Goal: Transaction & Acquisition: Register for event/course

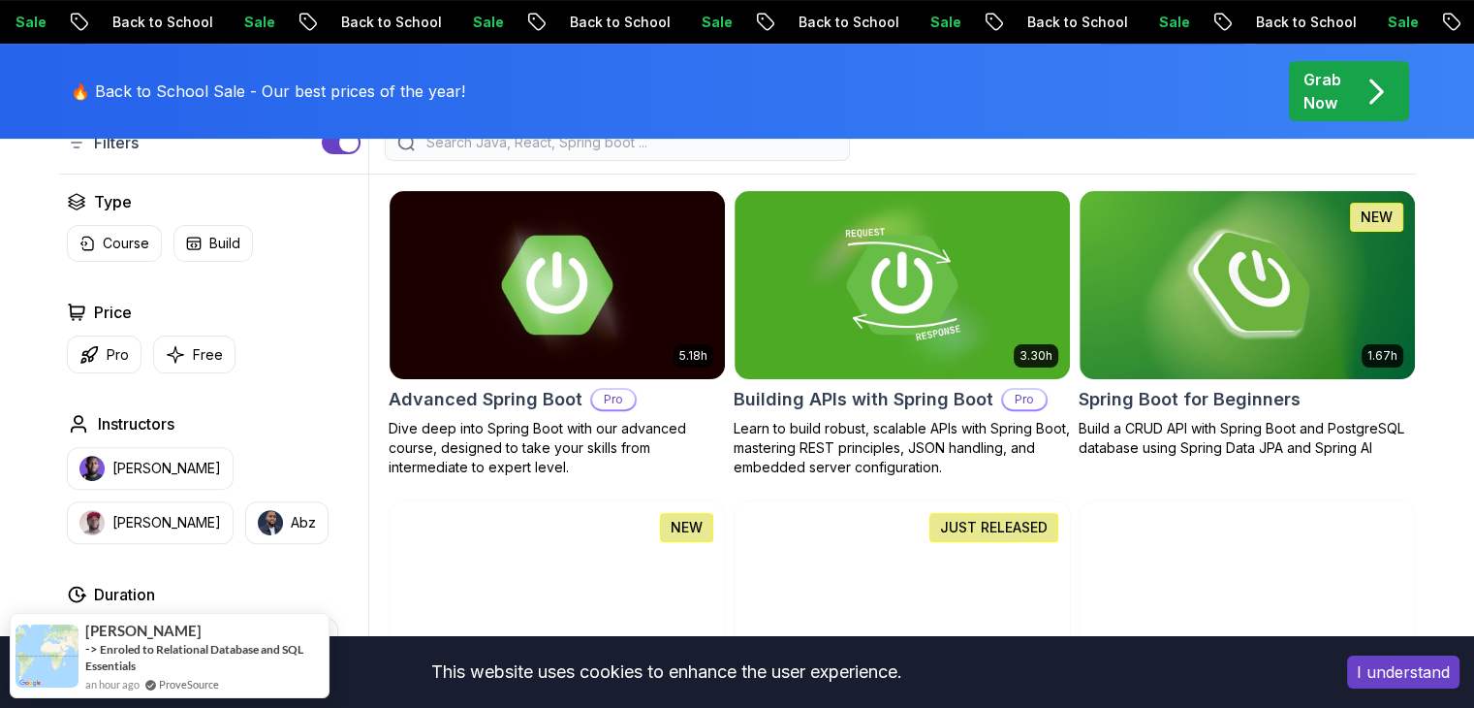
scroll to position [531, 0]
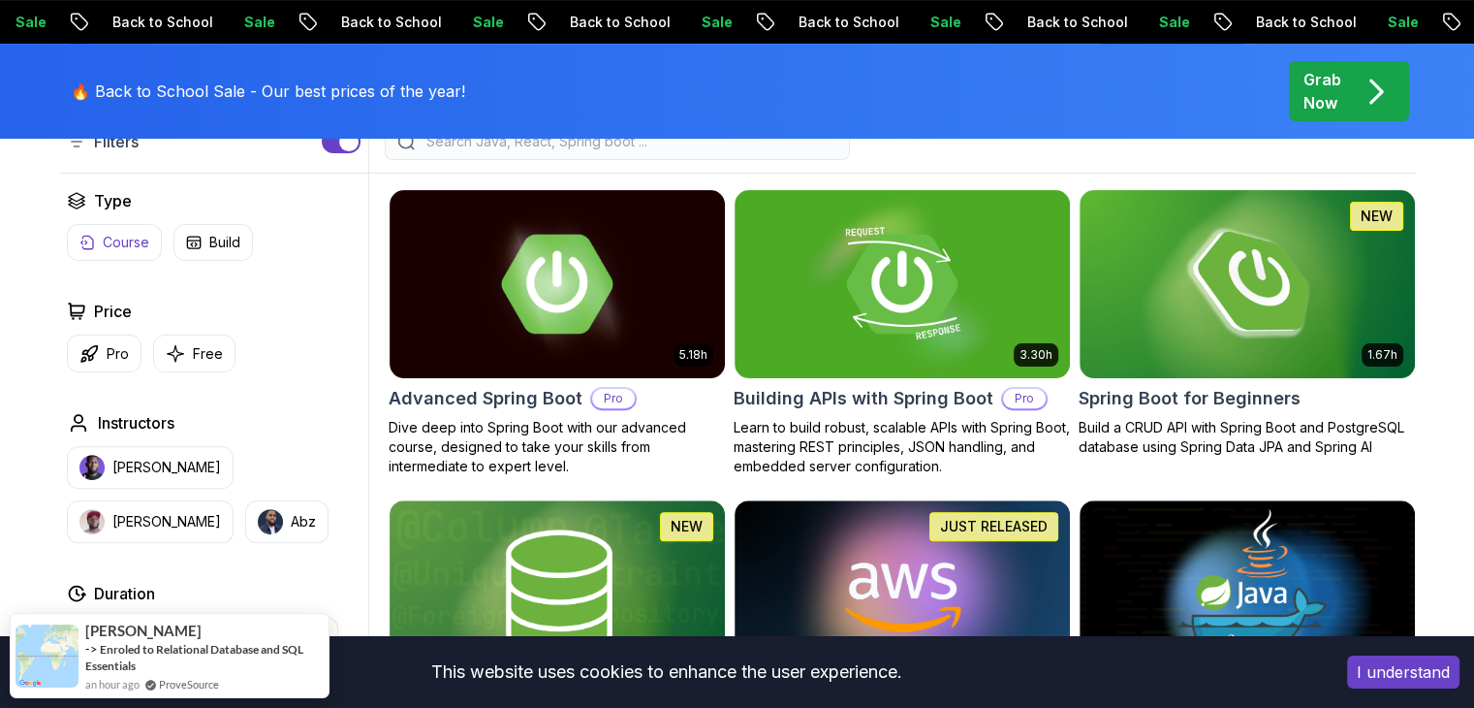
click at [103, 236] on p "Course" at bounding box center [126, 242] width 47 height 19
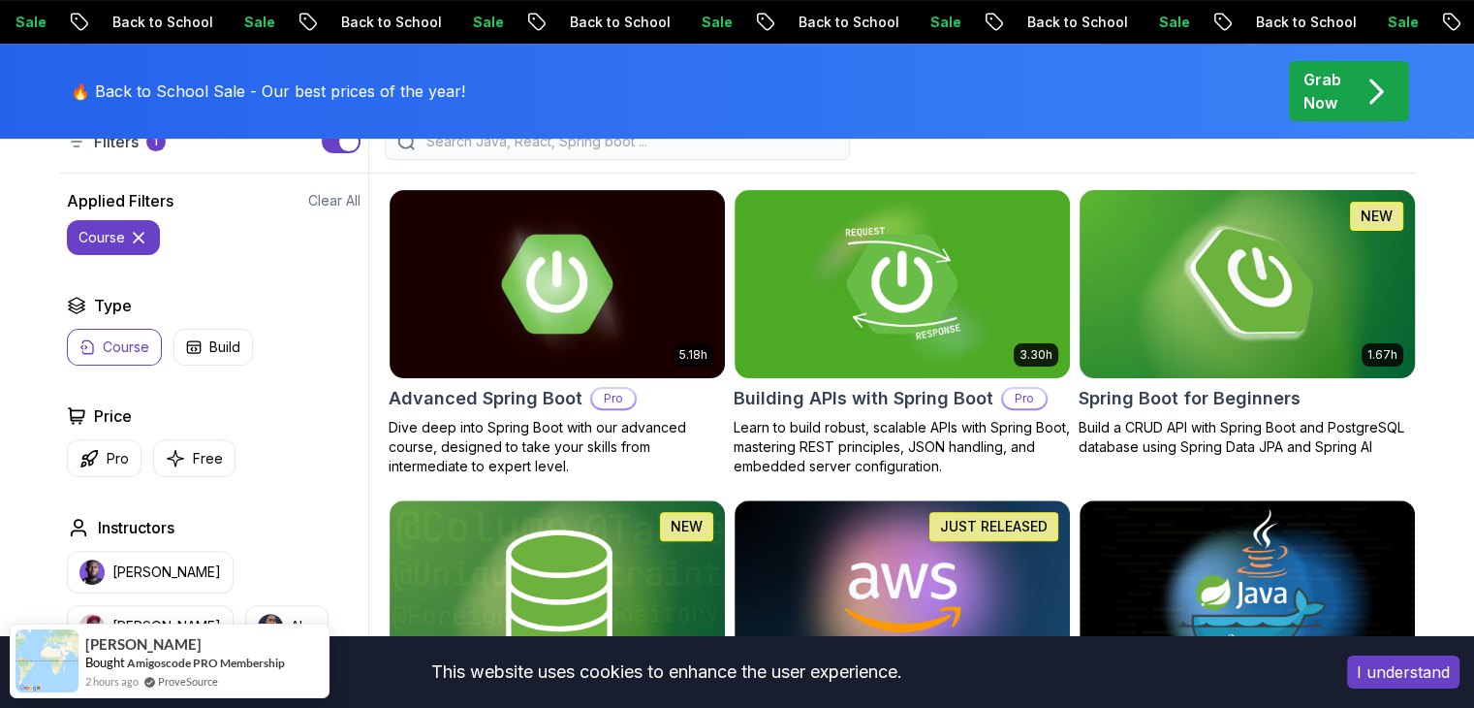
click at [1318, 316] on img at bounding box center [1247, 283] width 352 height 197
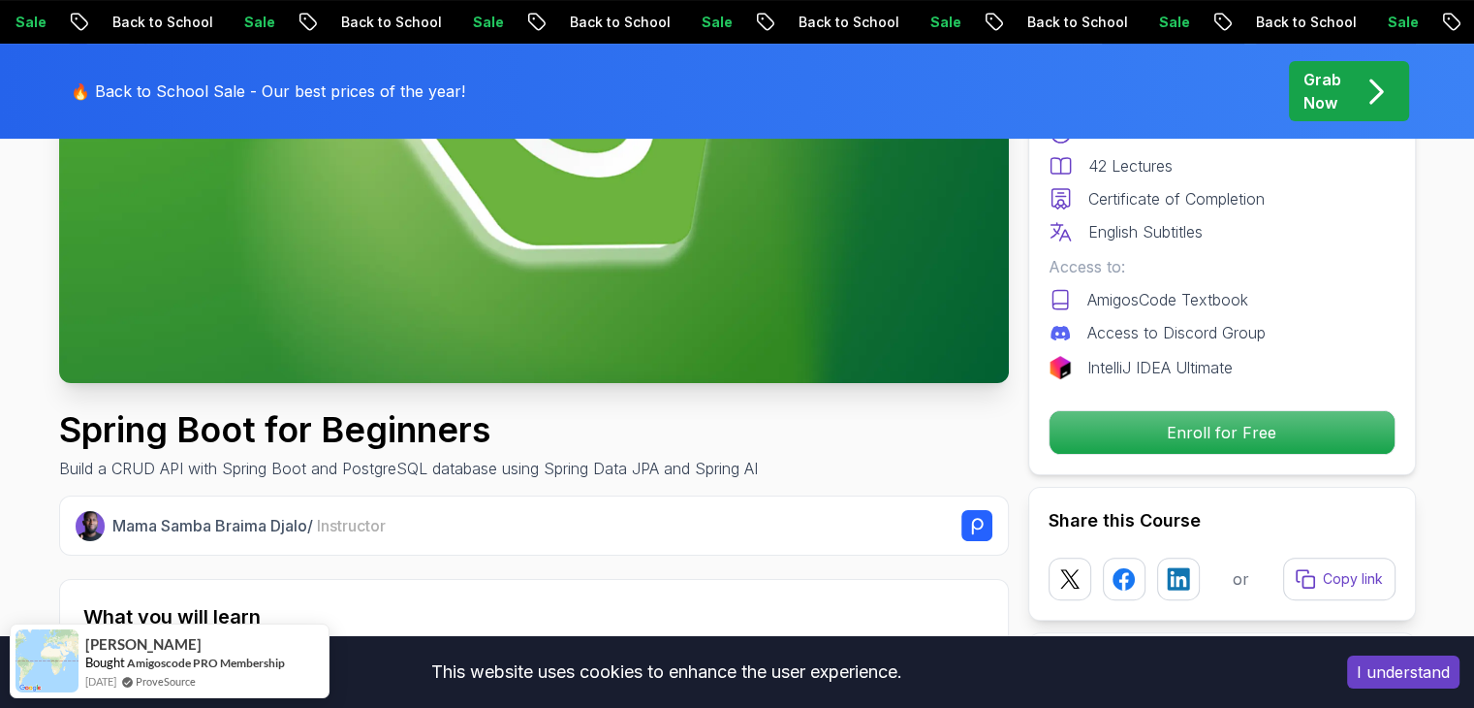
scroll to position [409, 0]
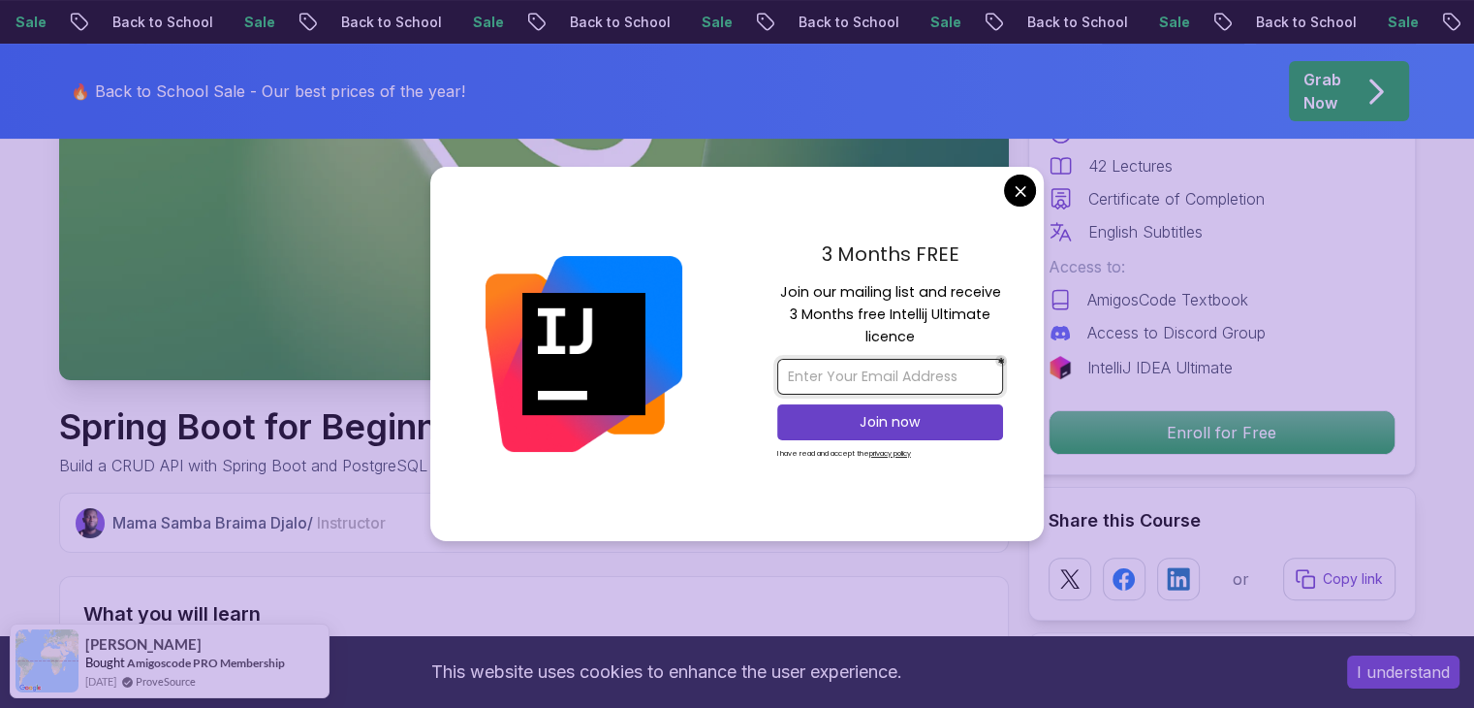
click at [845, 367] on input "email" at bounding box center [890, 377] width 226 height 36
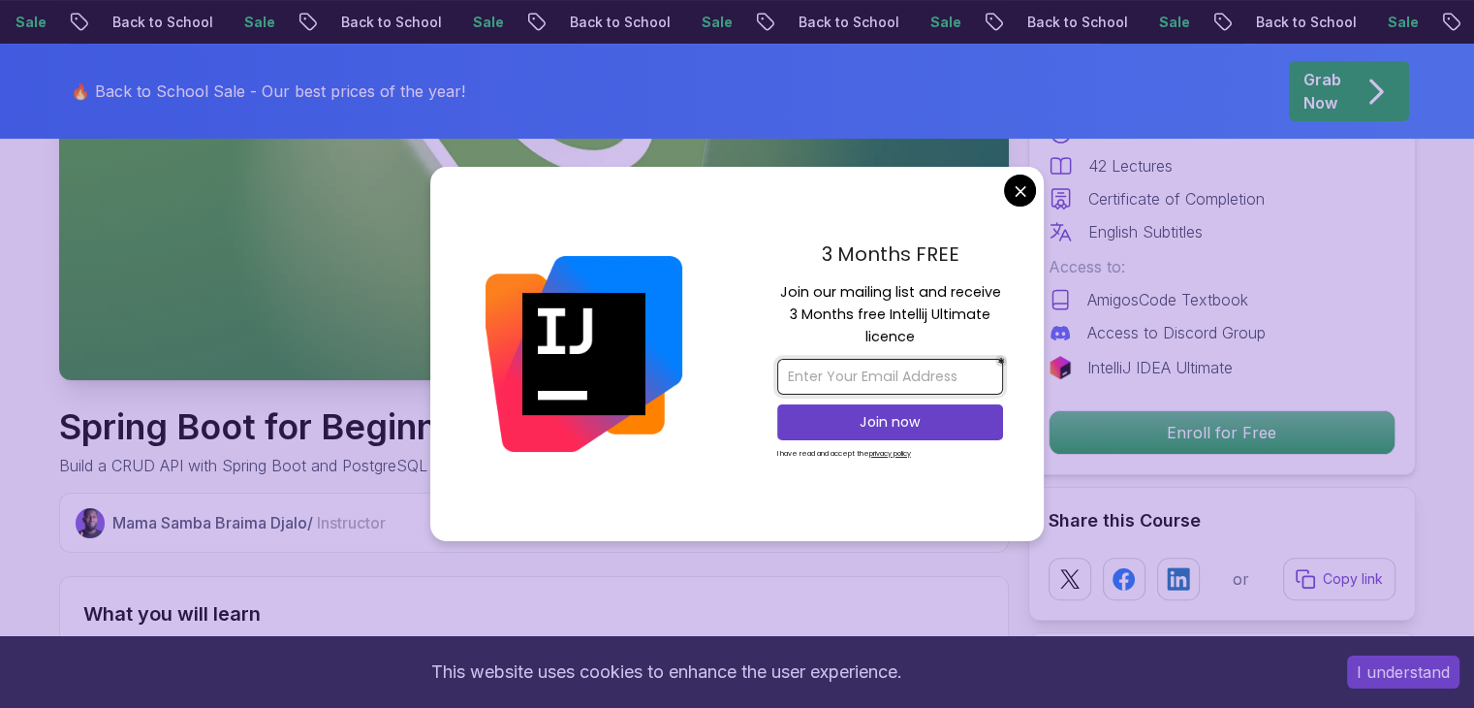
type input "[EMAIL_ADDRESS][DOMAIN_NAME]"
click at [887, 420] on p "Join now" at bounding box center [890, 421] width 183 height 19
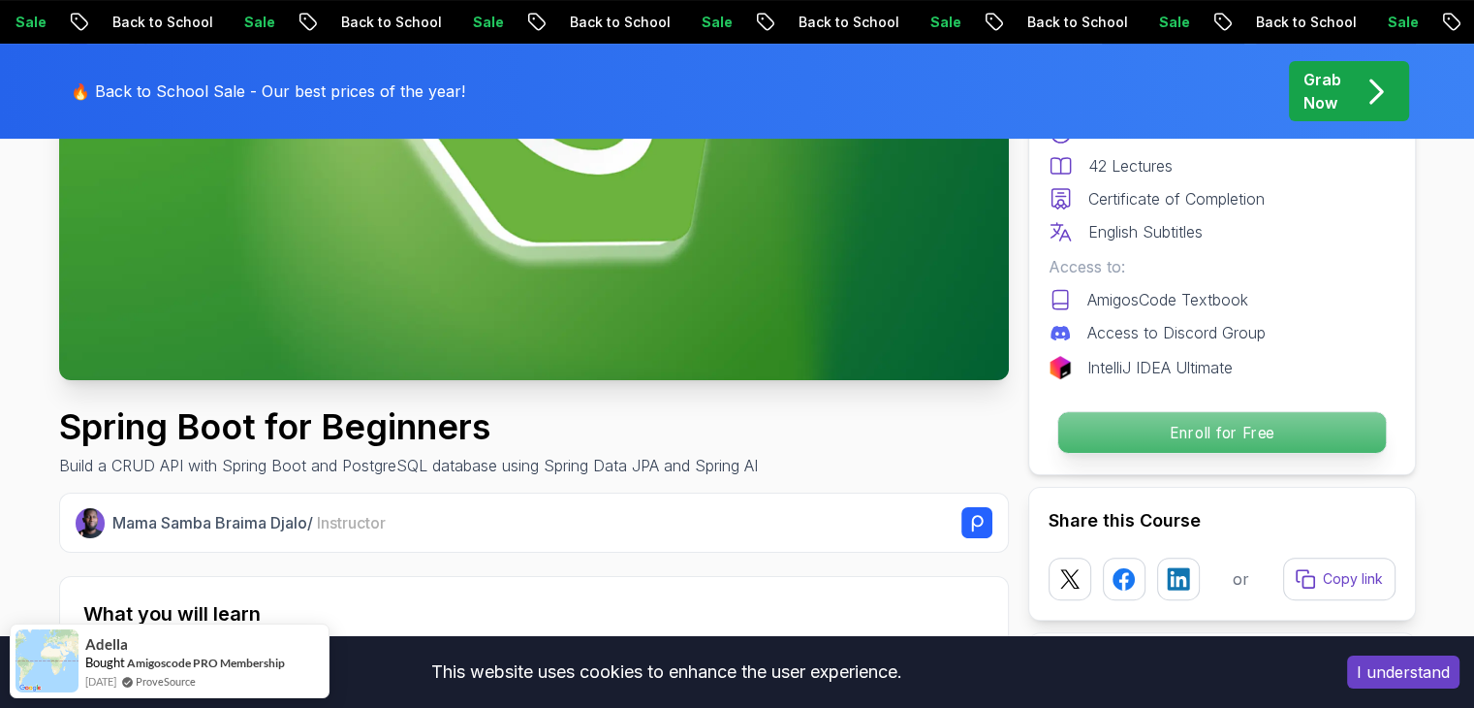
click at [1171, 422] on p "Enroll for Free" at bounding box center [1221, 432] width 328 height 41
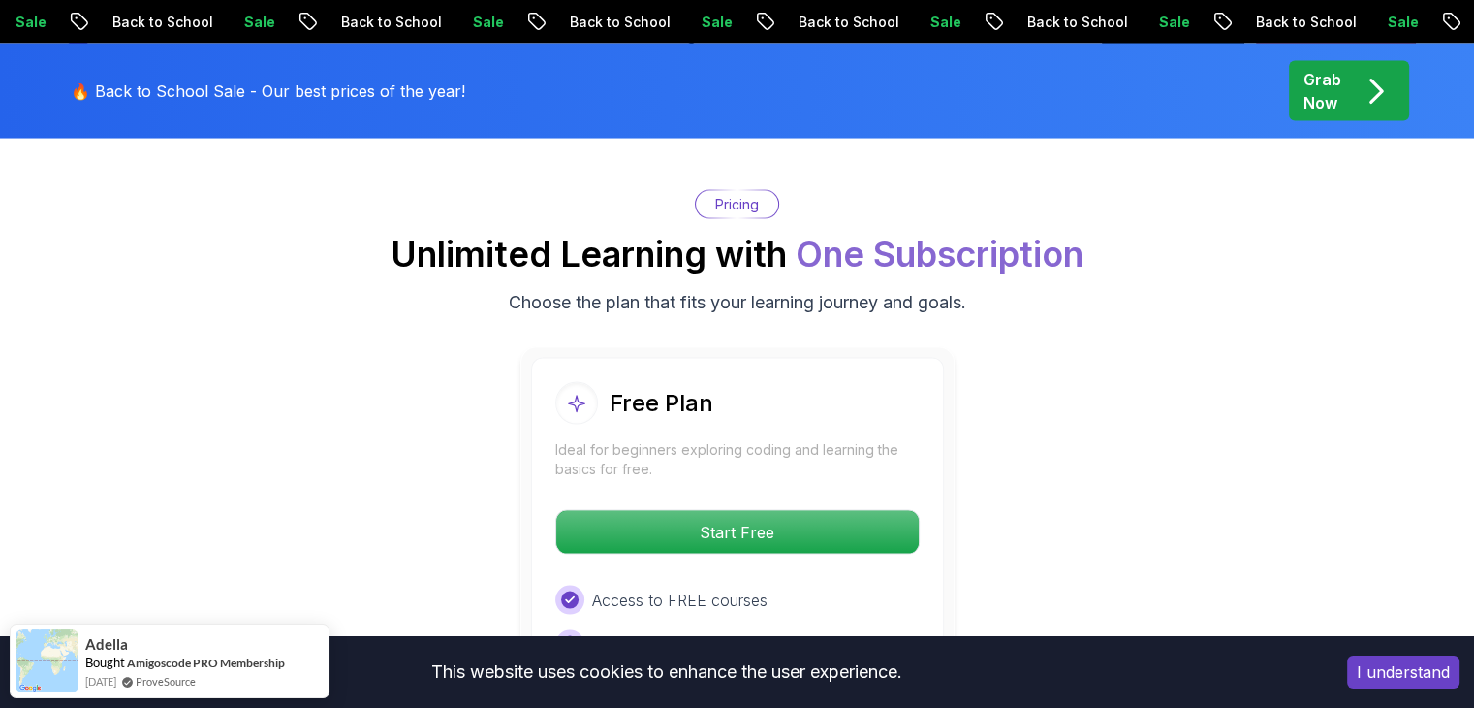
scroll to position [3939, 0]
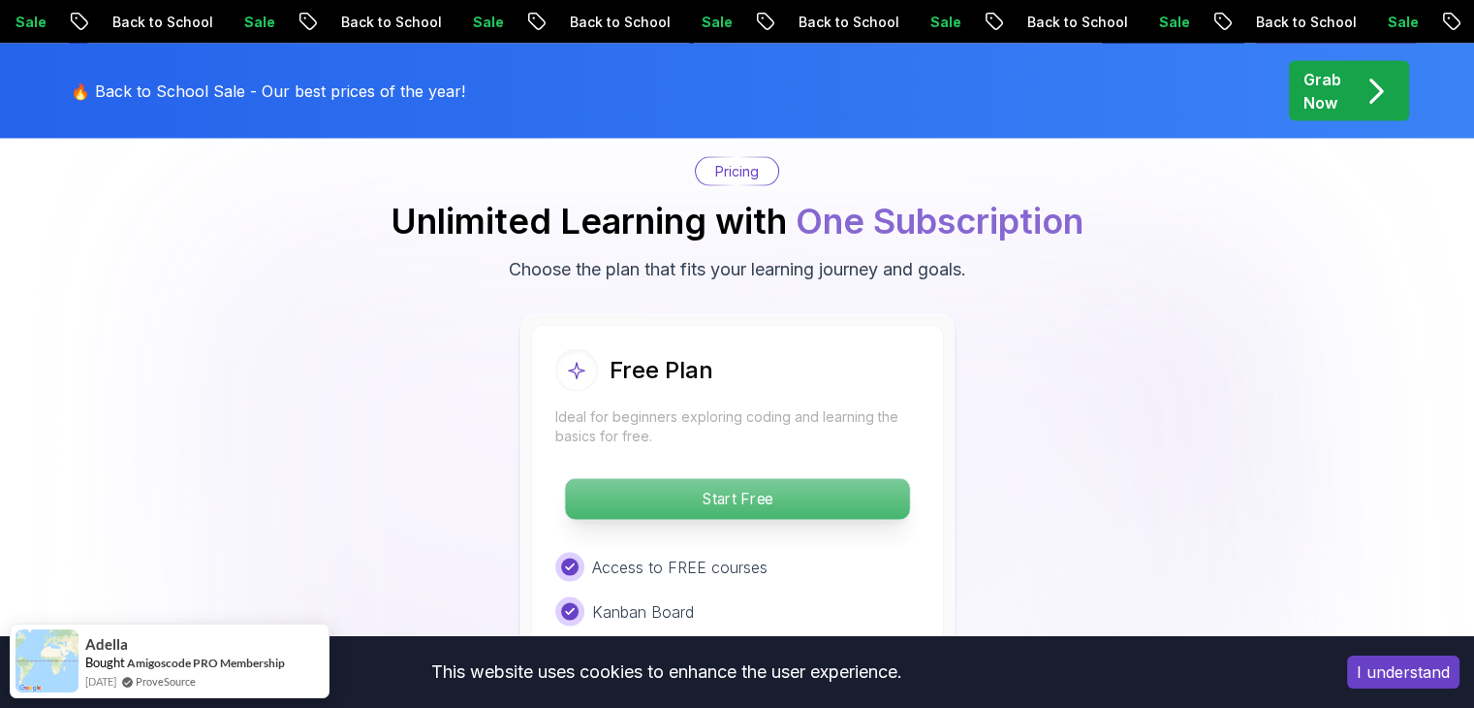
click at [783, 479] on p "Start Free" at bounding box center [737, 499] width 344 height 41
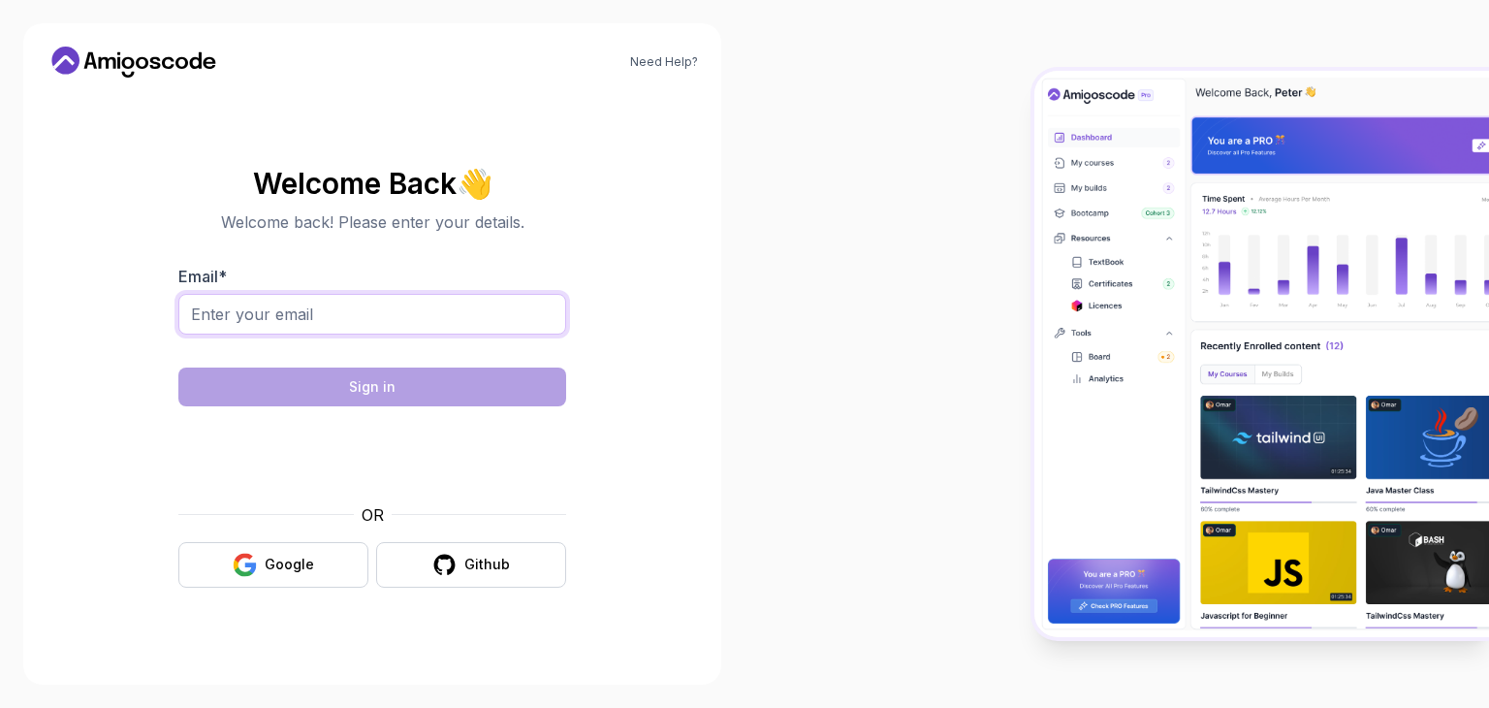
click at [316, 314] on input "Email *" at bounding box center [372, 314] width 388 height 41
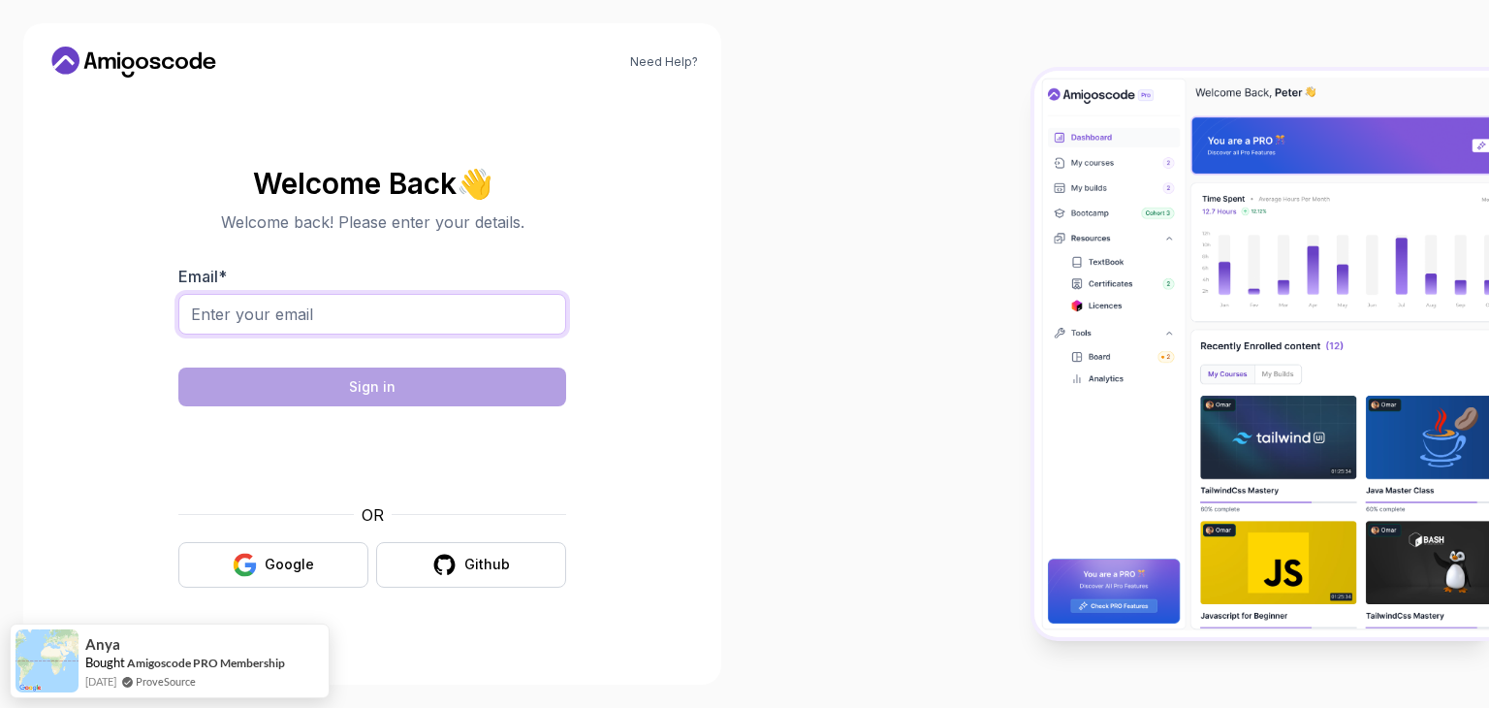
type input "[EMAIL_ADDRESS][DOMAIN_NAME]"
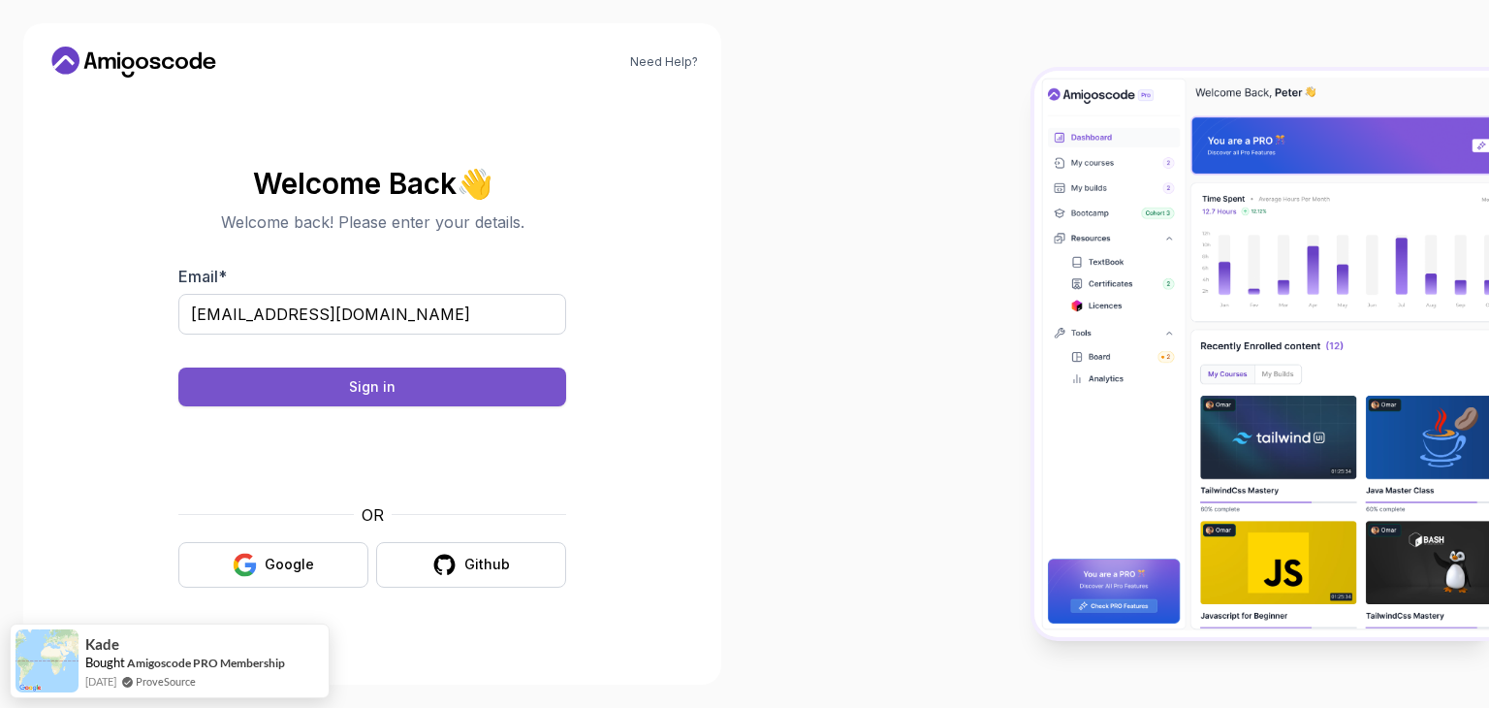
click at [340, 389] on button "Sign in" at bounding box center [372, 386] width 388 height 39
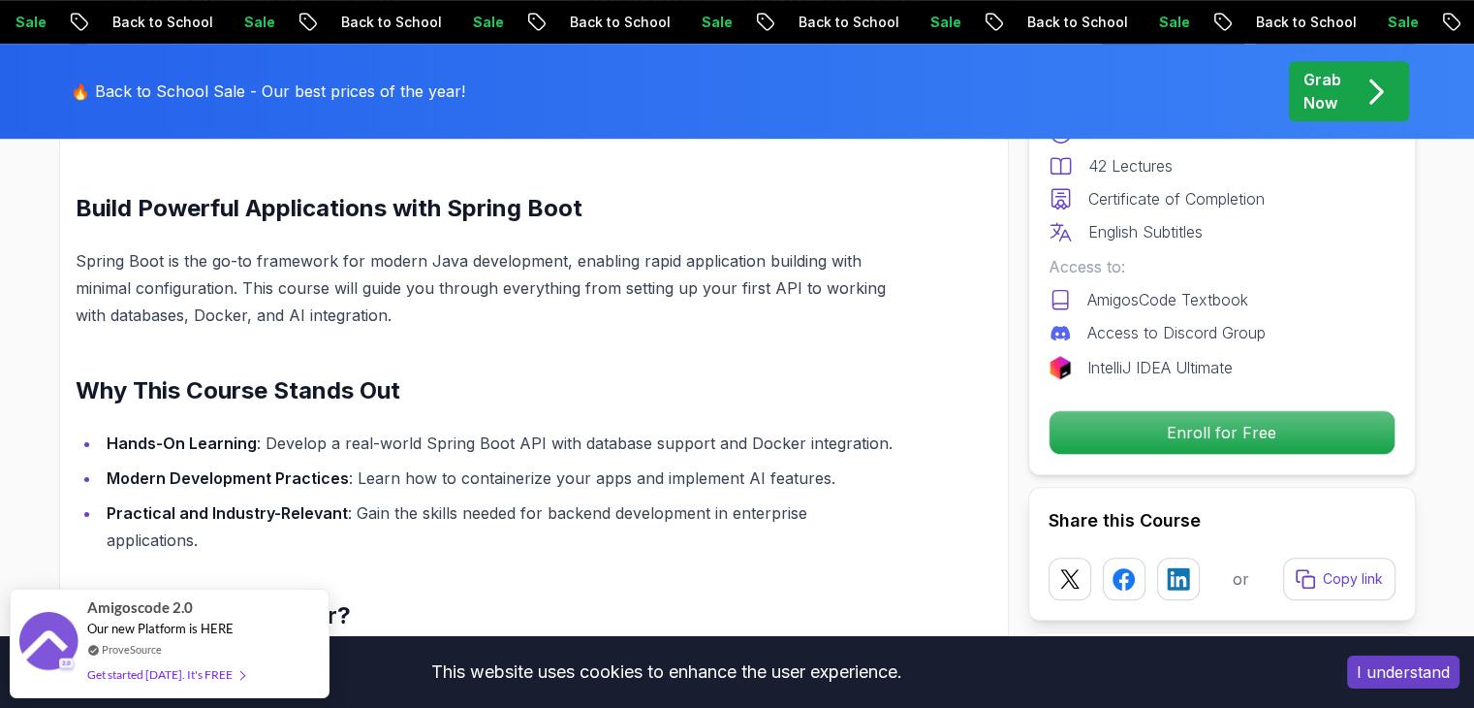
scroll to position [1245, 0]
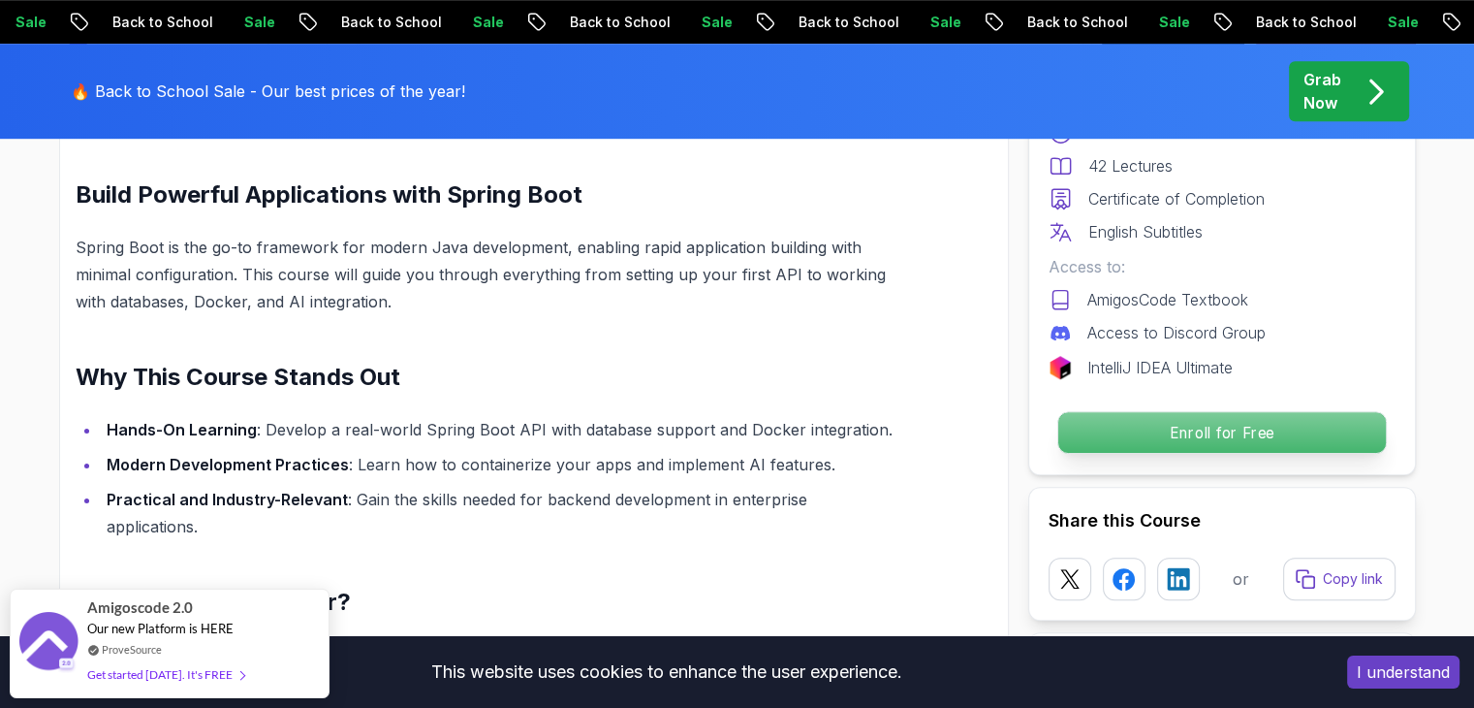
click at [1173, 433] on p "Enroll for Free" at bounding box center [1221, 432] width 328 height 41
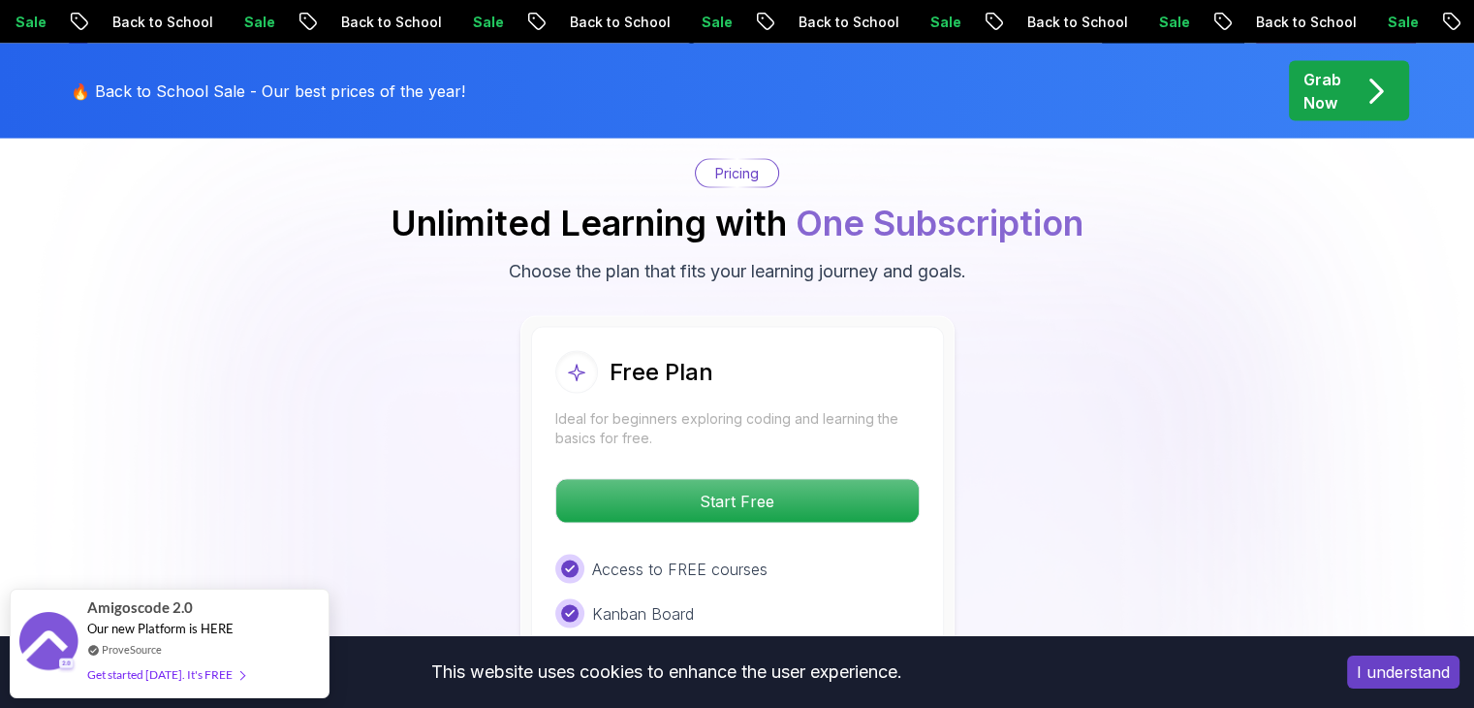
scroll to position [3939, 0]
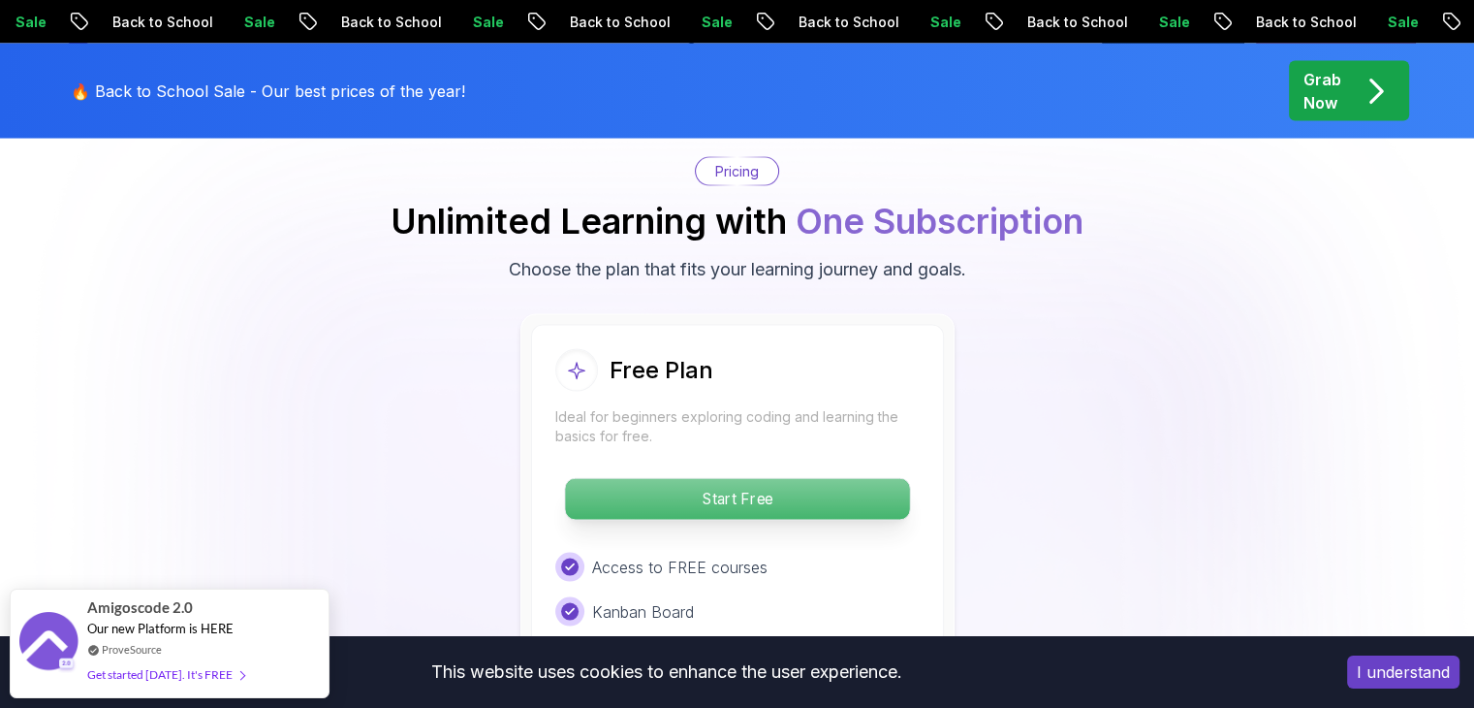
click at [648, 479] on p "Start Free" at bounding box center [737, 499] width 344 height 41
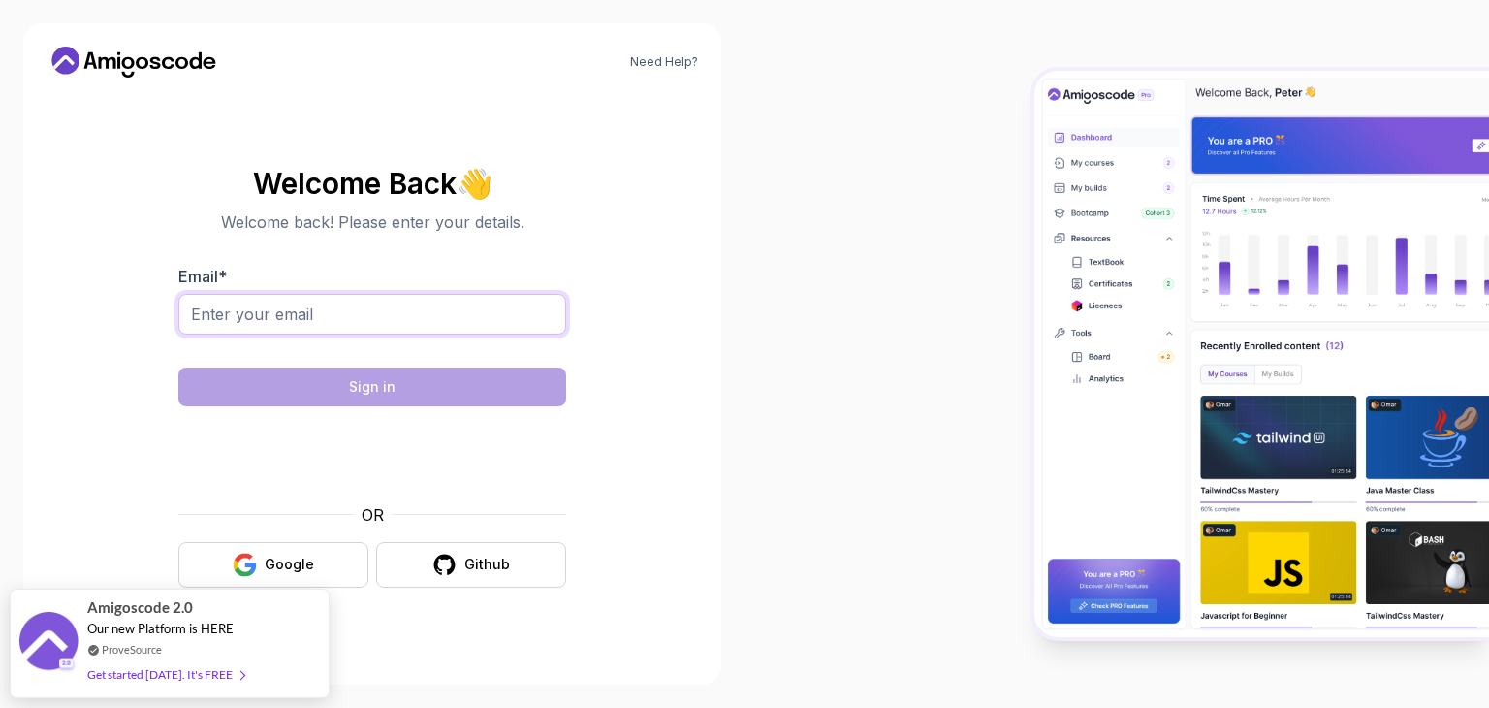
click at [251, 326] on input "Email *" at bounding box center [372, 314] width 388 height 41
type input "[EMAIL_ADDRESS][DOMAIN_NAME]"
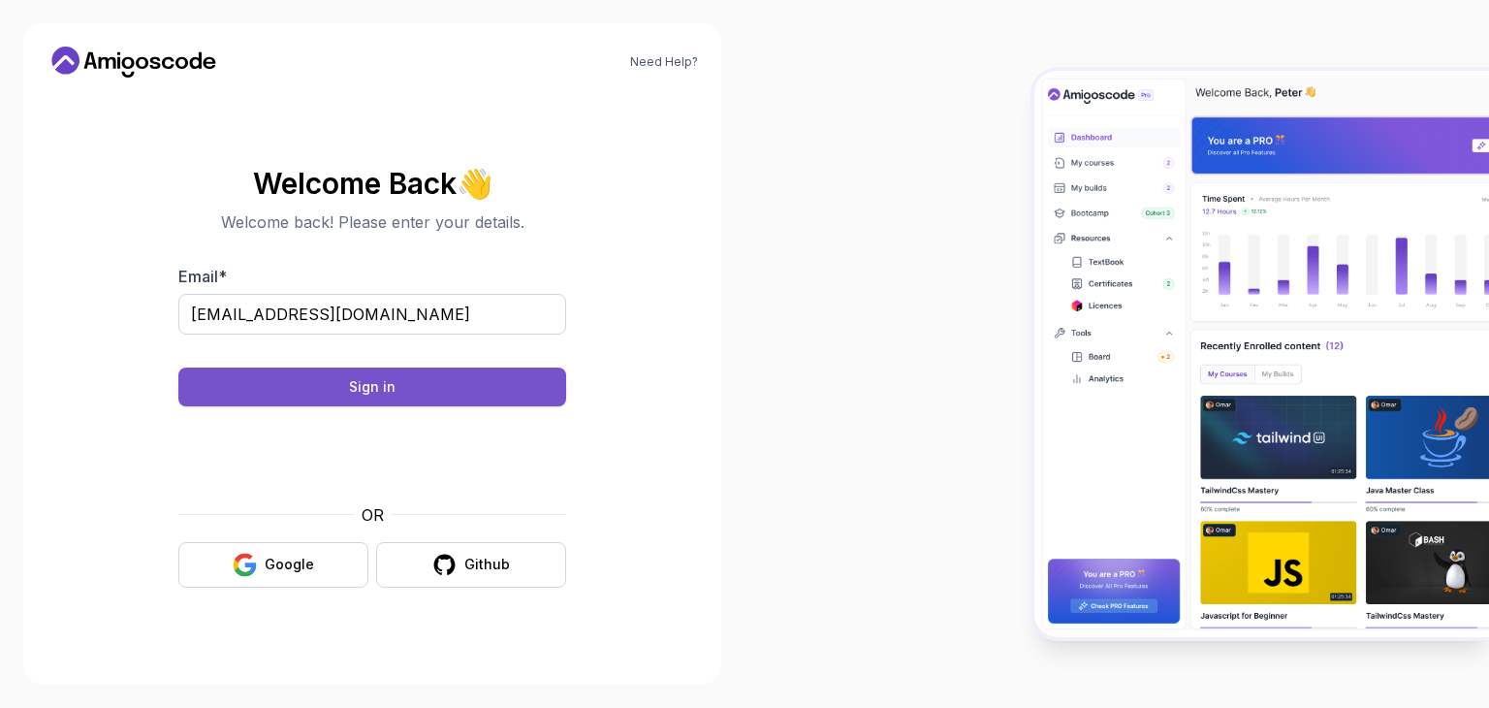
click at [375, 378] on div "Sign in" at bounding box center [372, 386] width 47 height 19
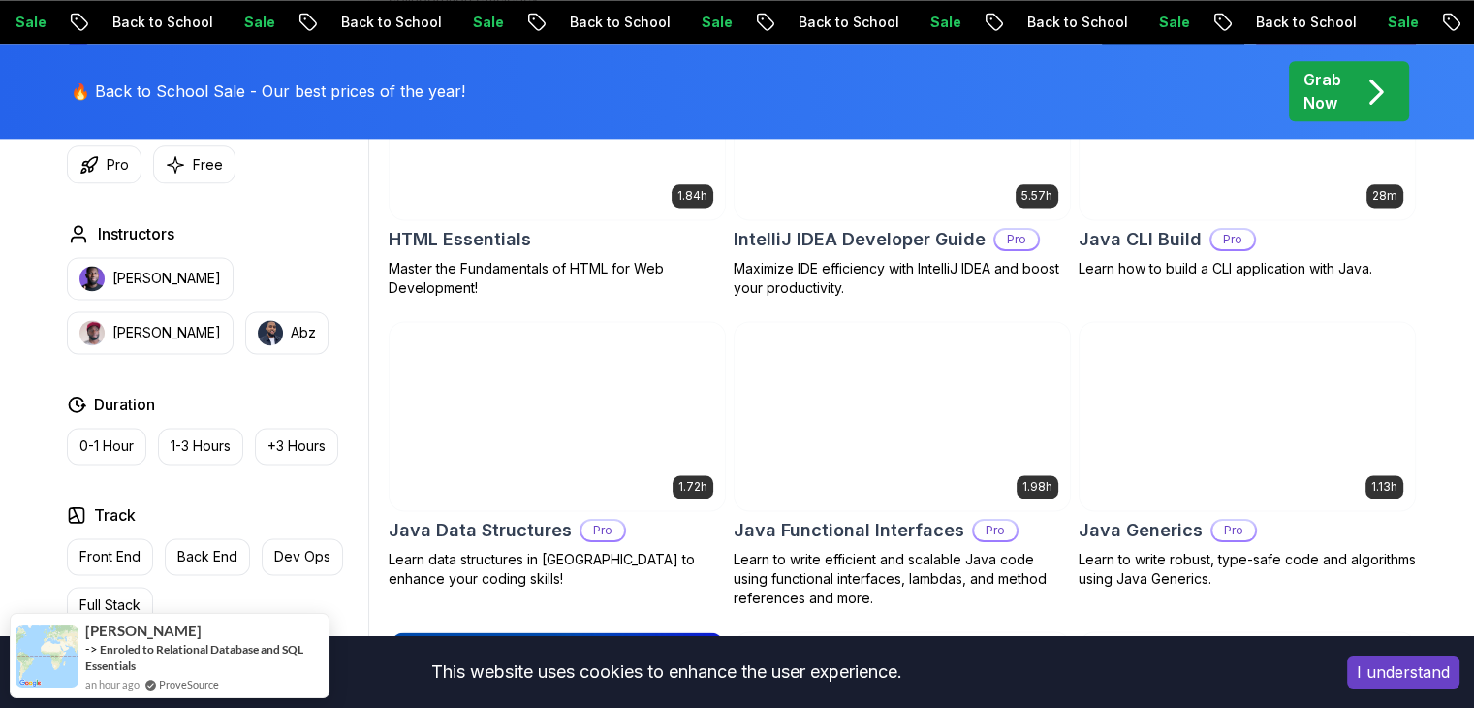
scroll to position [2558, 0]
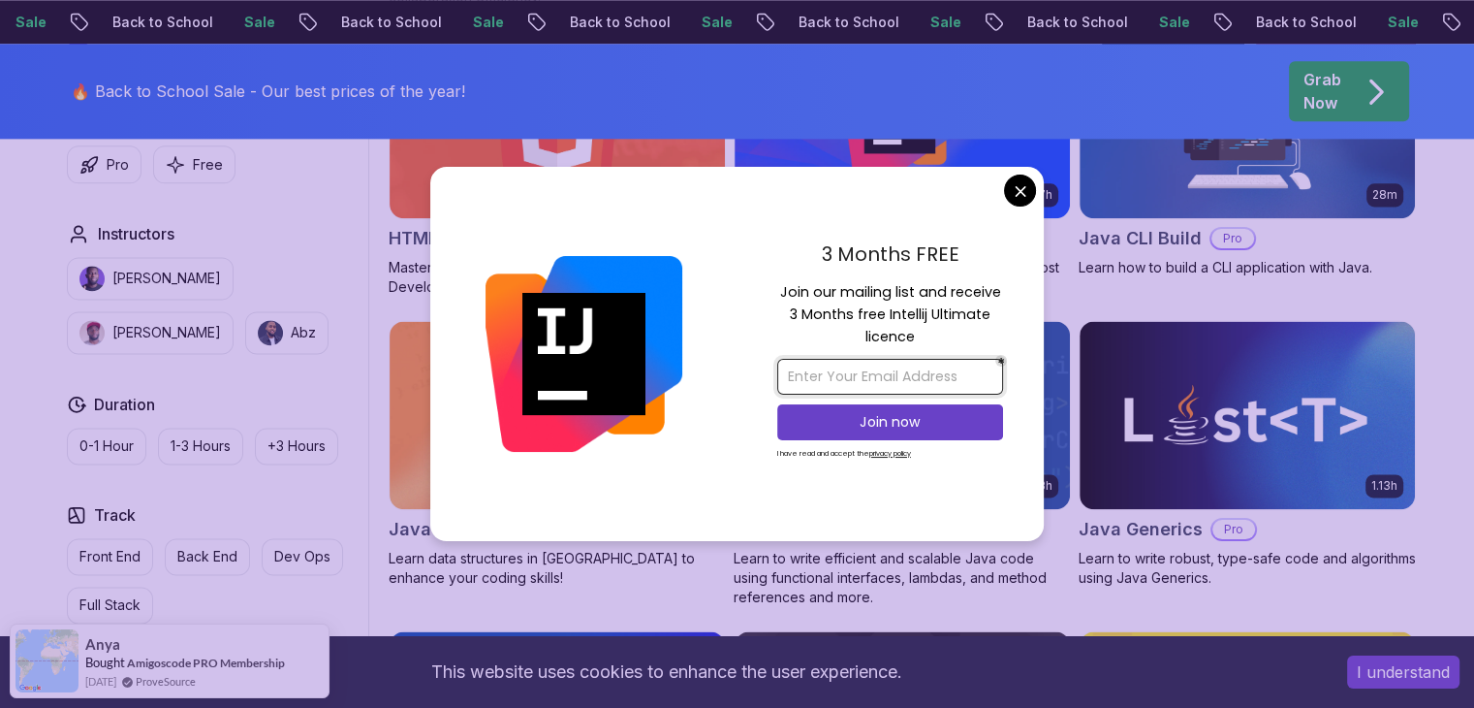
click at [863, 369] on input "email" at bounding box center [890, 377] width 226 height 36
type input "[EMAIL_ADDRESS][DOMAIN_NAME]"
click at [878, 417] on p "Join now" at bounding box center [890, 421] width 183 height 19
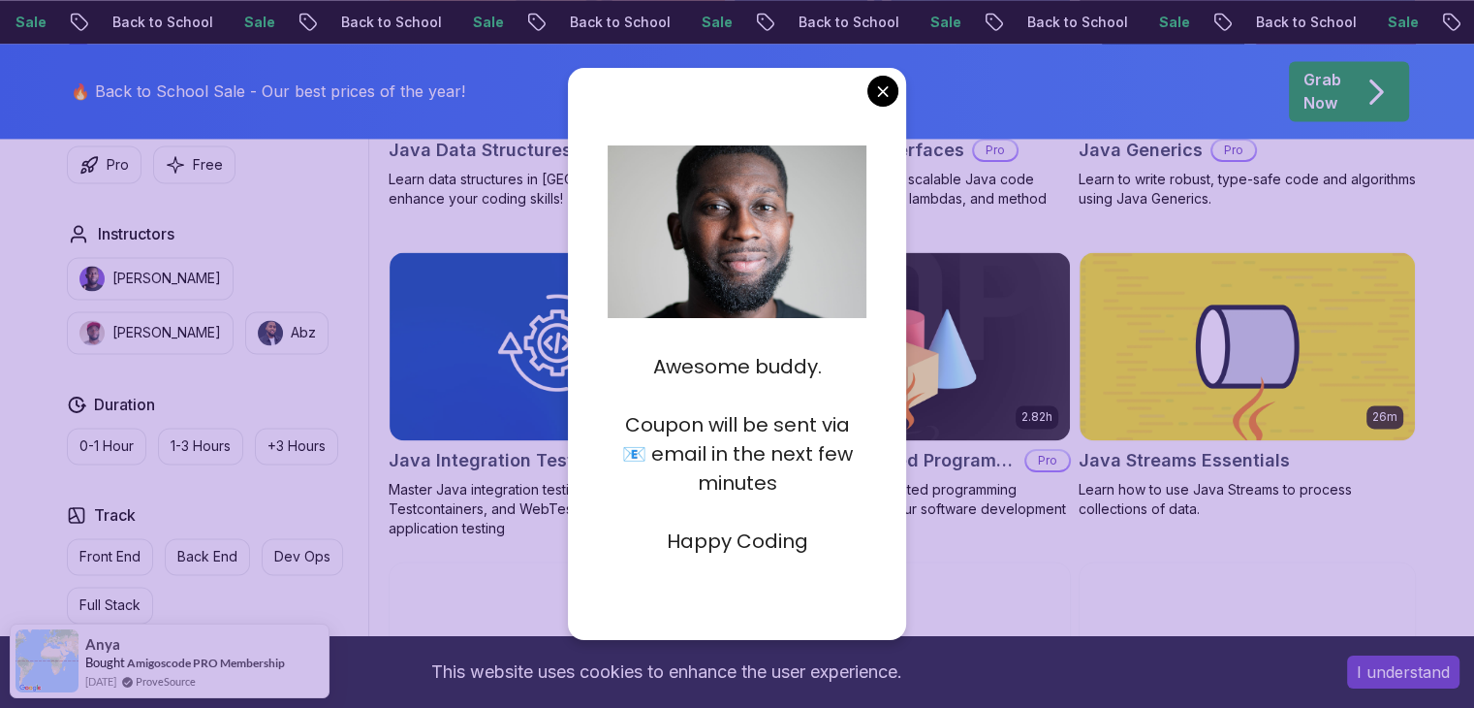
scroll to position [2938, 0]
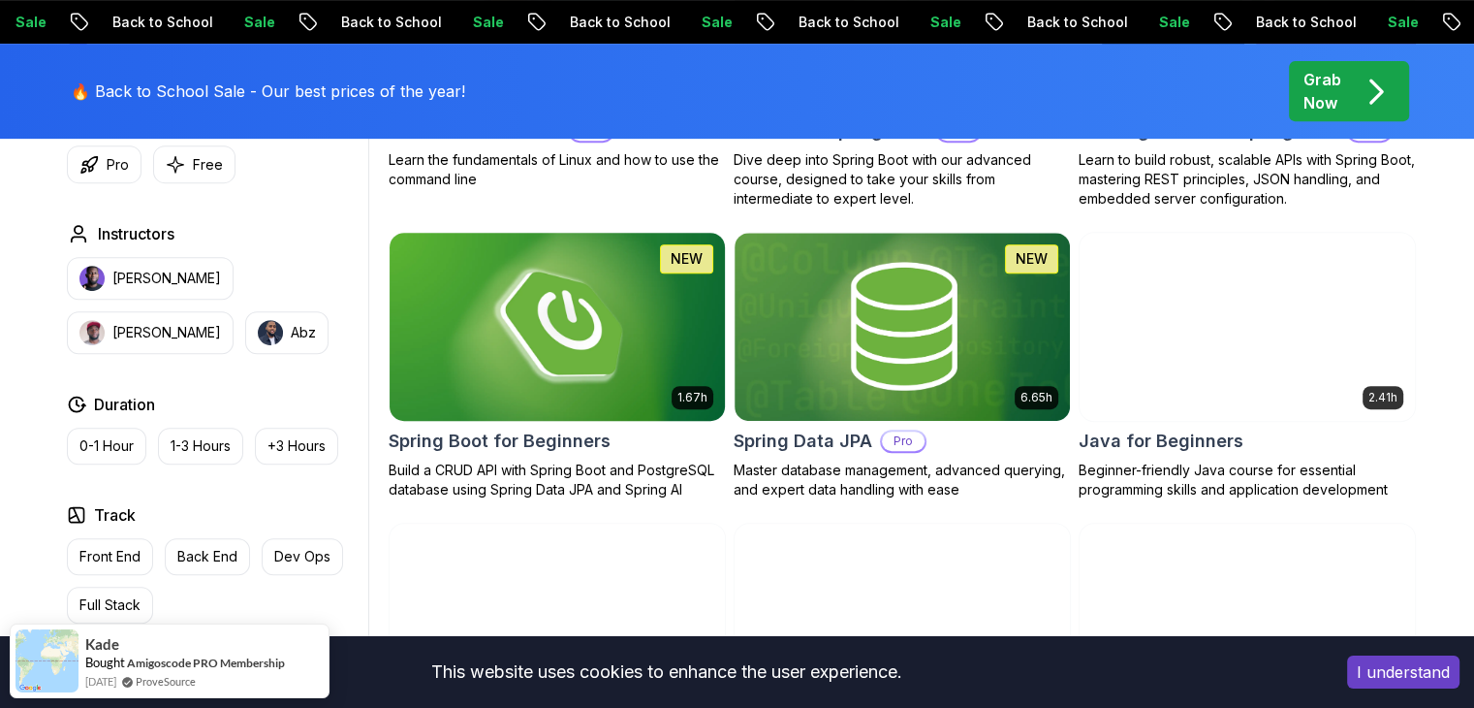
scroll to position [833, 0]
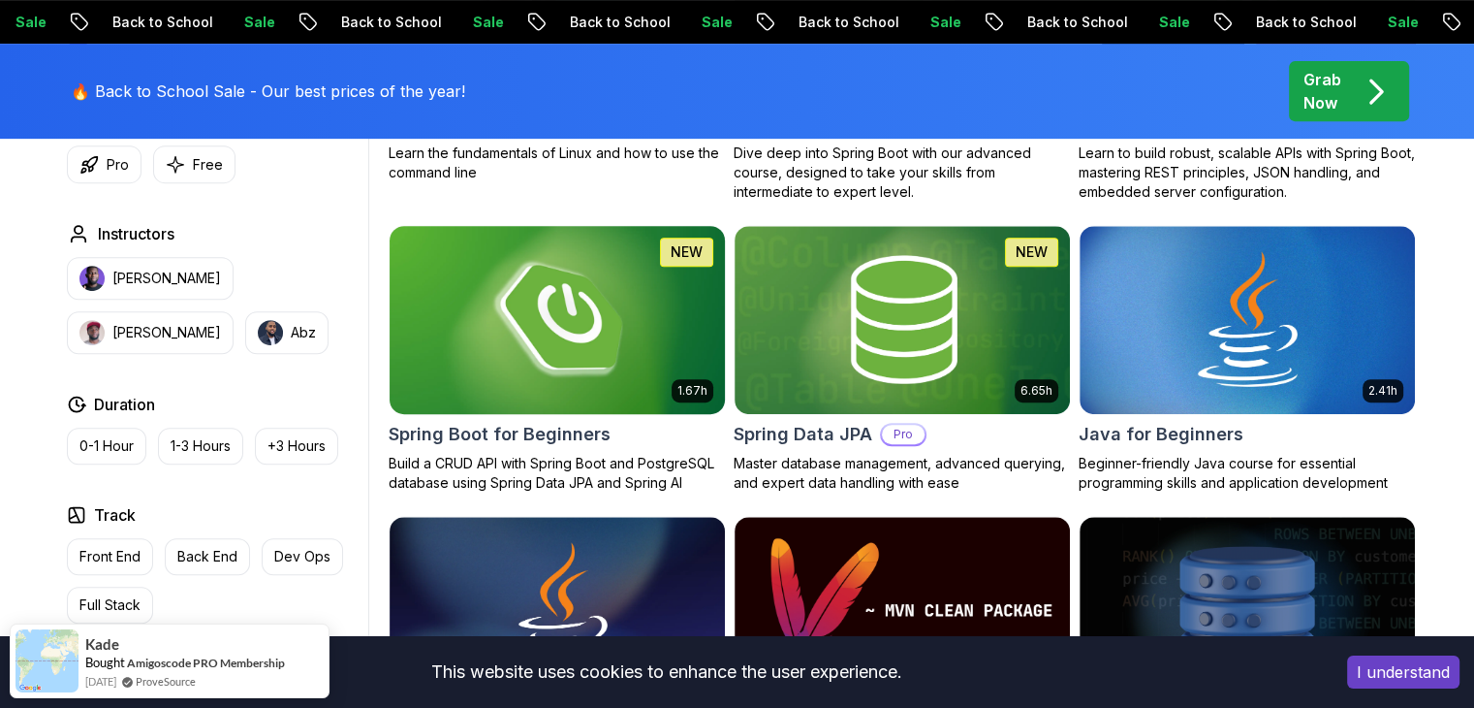
click at [582, 353] on img at bounding box center [557, 319] width 352 height 197
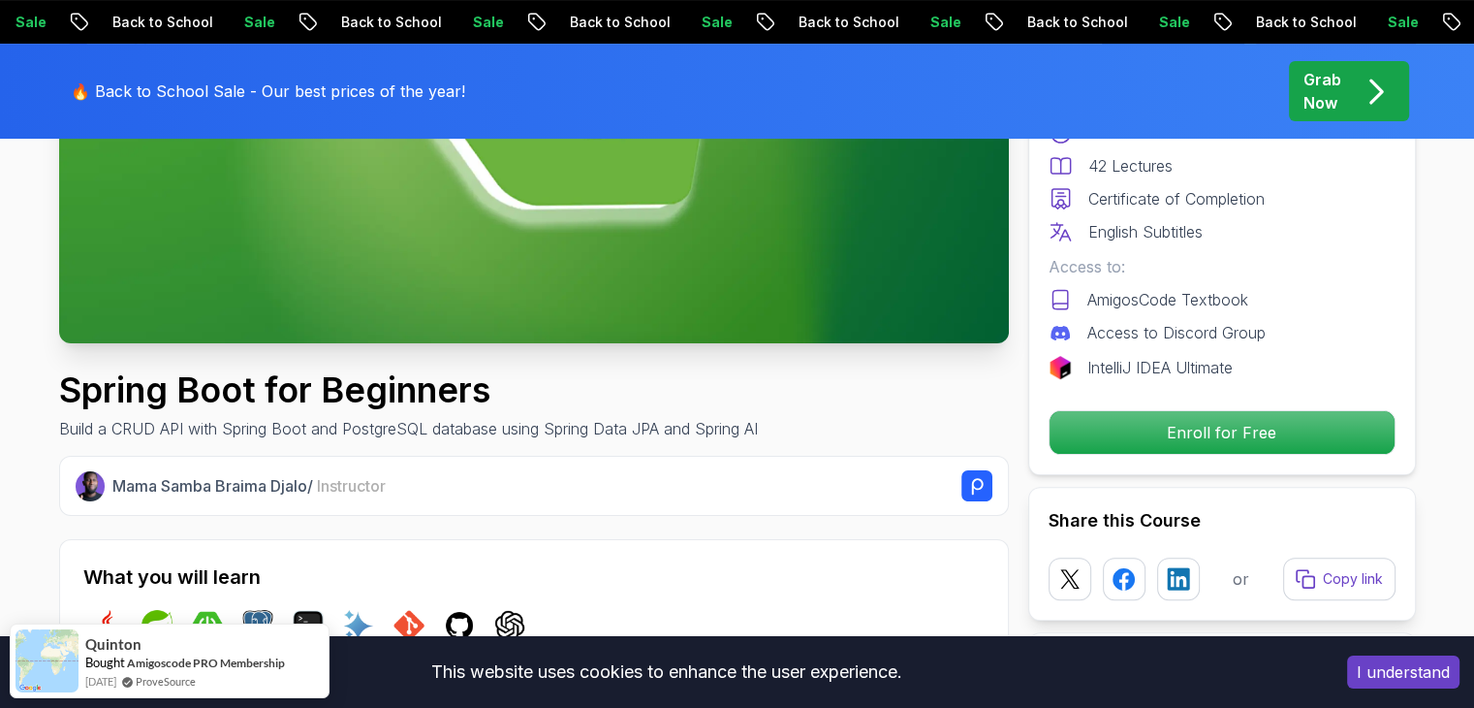
scroll to position [473, 0]
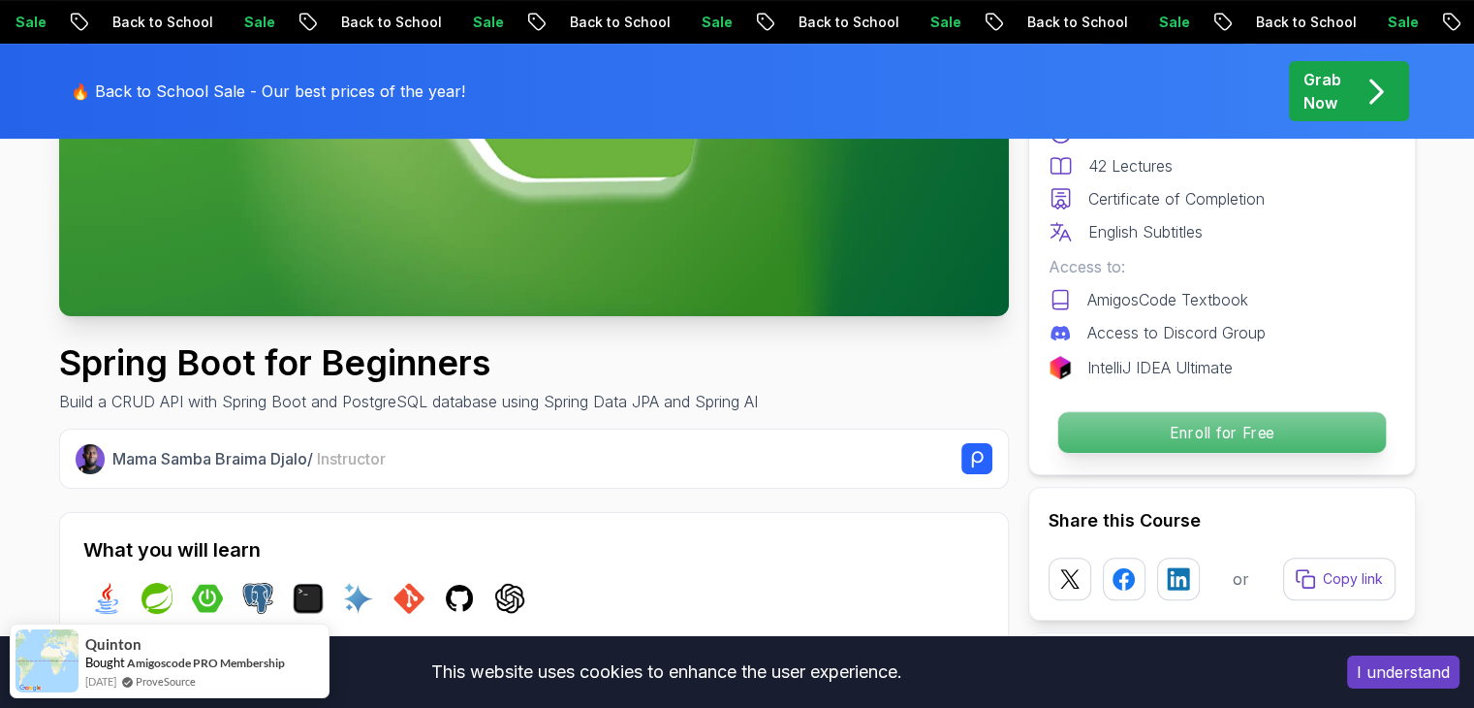
click at [1158, 419] on p "Enroll for Free" at bounding box center [1221, 432] width 328 height 41
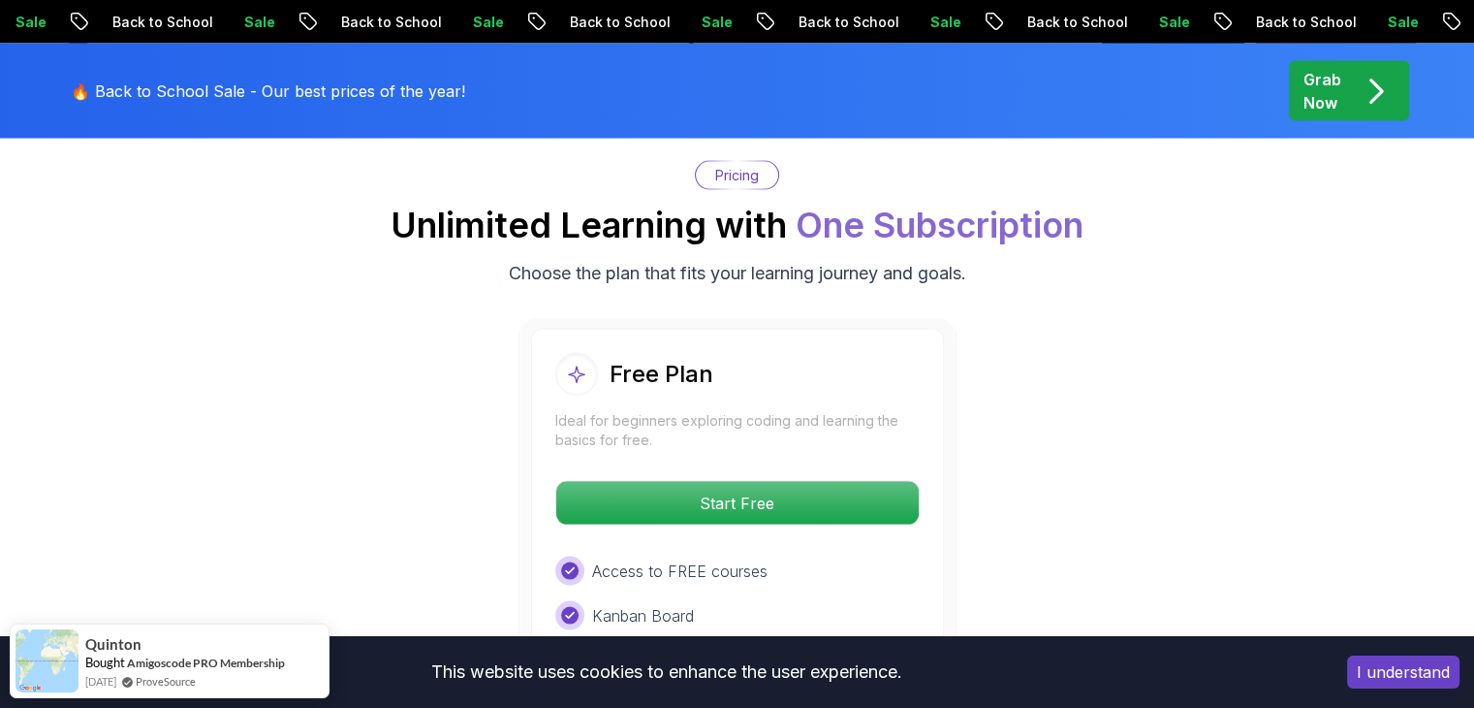
scroll to position [3939, 0]
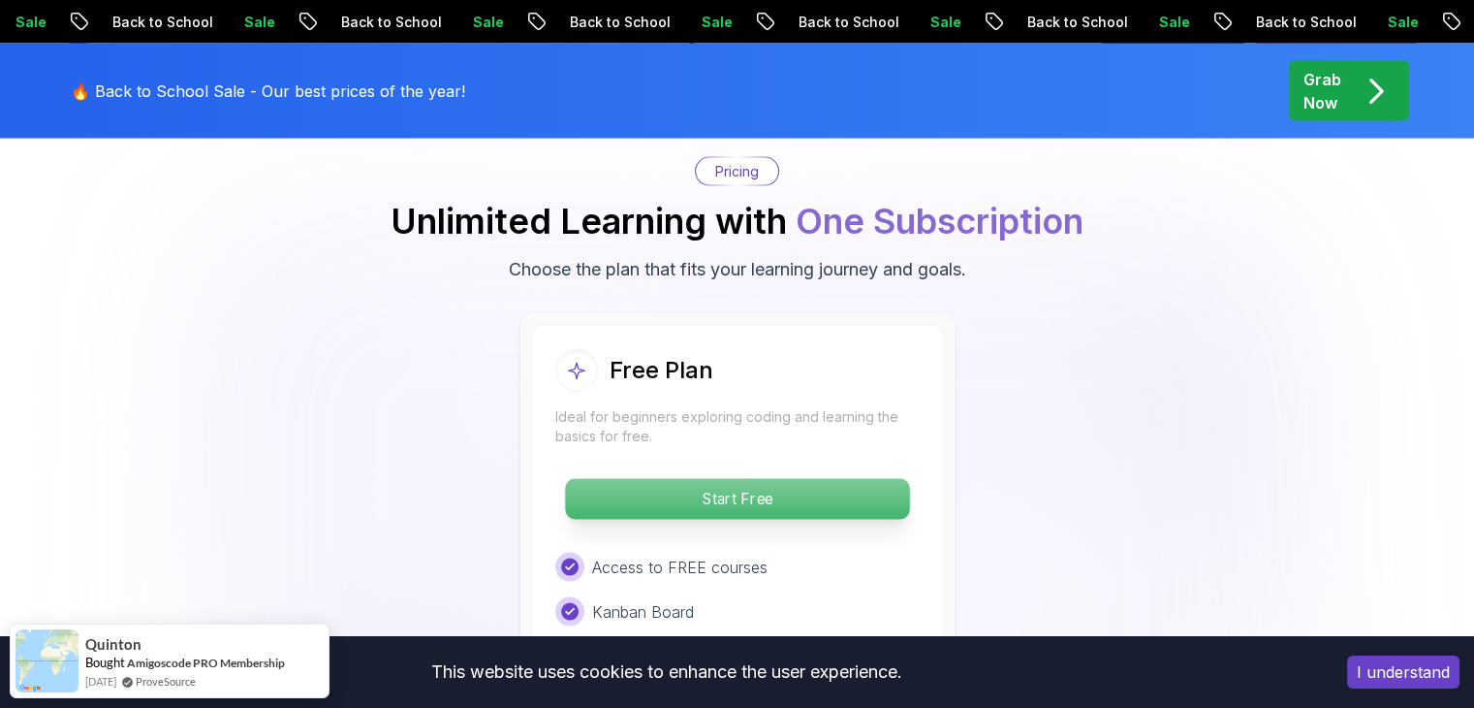
click at [759, 479] on p "Start Free" at bounding box center [737, 499] width 344 height 41
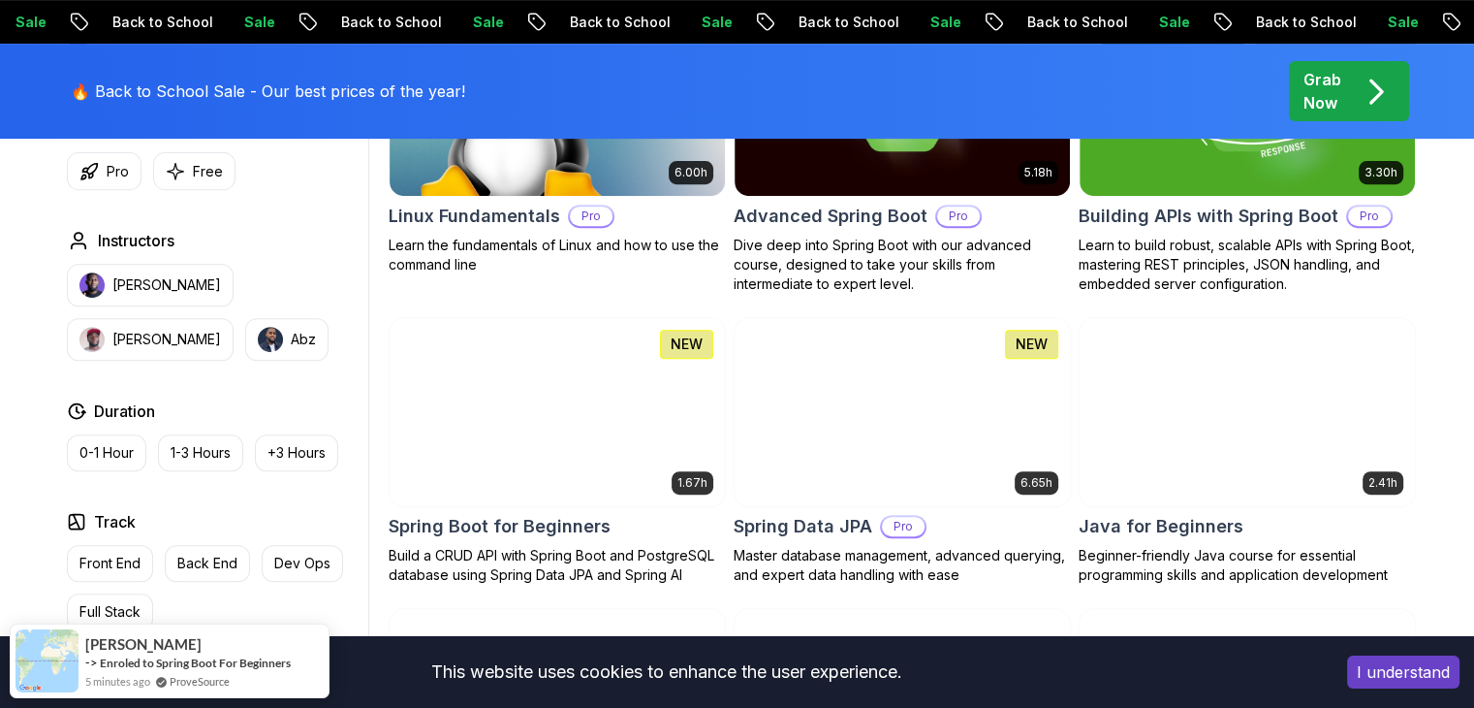
scroll to position [741, 0]
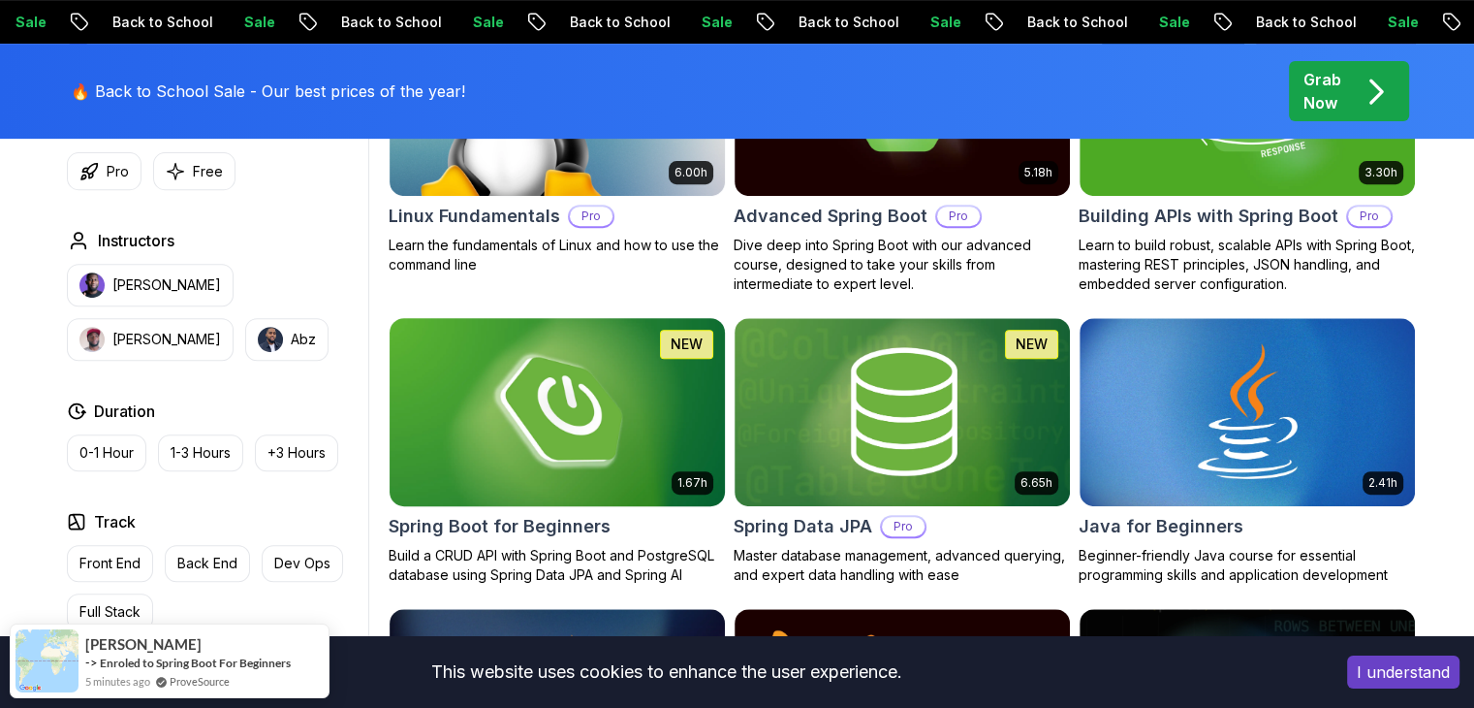
click at [596, 408] on img at bounding box center [557, 411] width 352 height 197
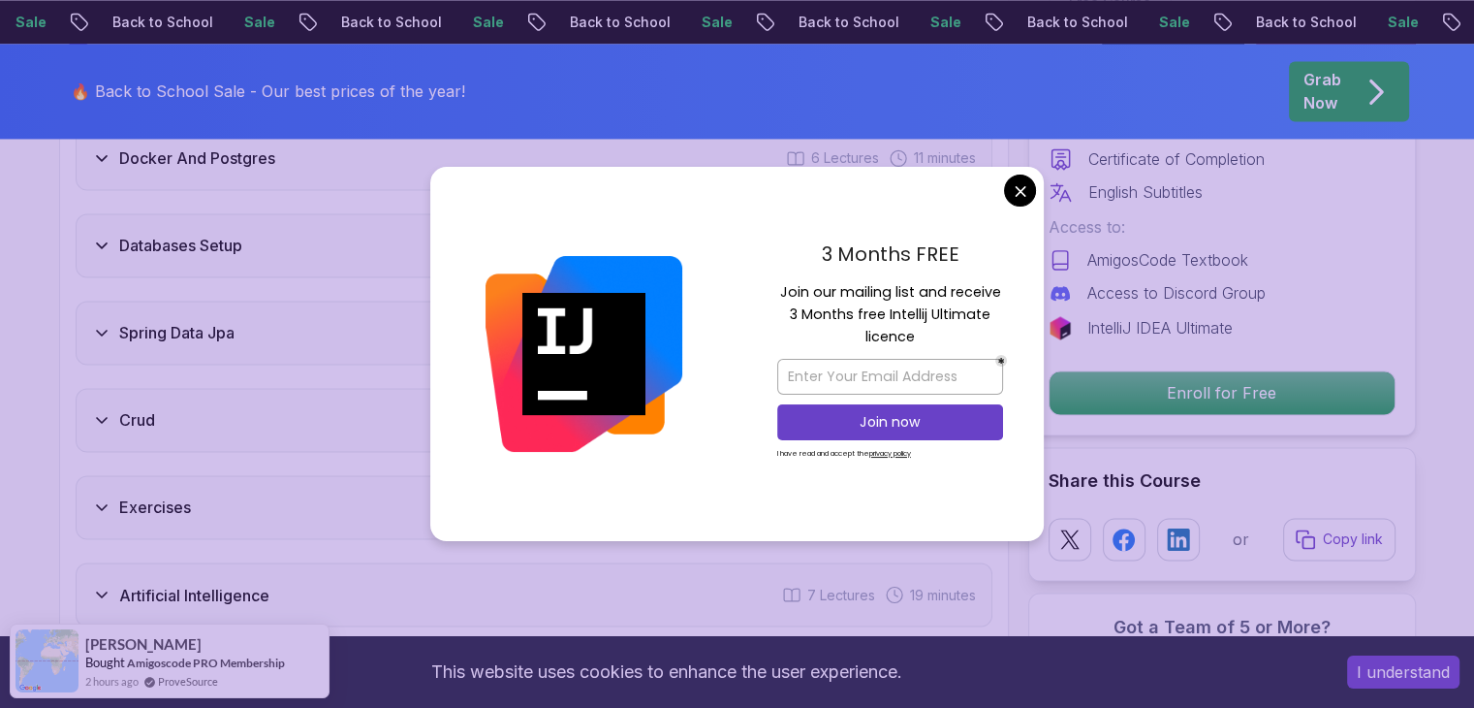
scroll to position [3102, 0]
click at [831, 369] on input "email" at bounding box center [890, 377] width 226 height 36
type input "[EMAIL_ADDRESS][DOMAIN_NAME]"
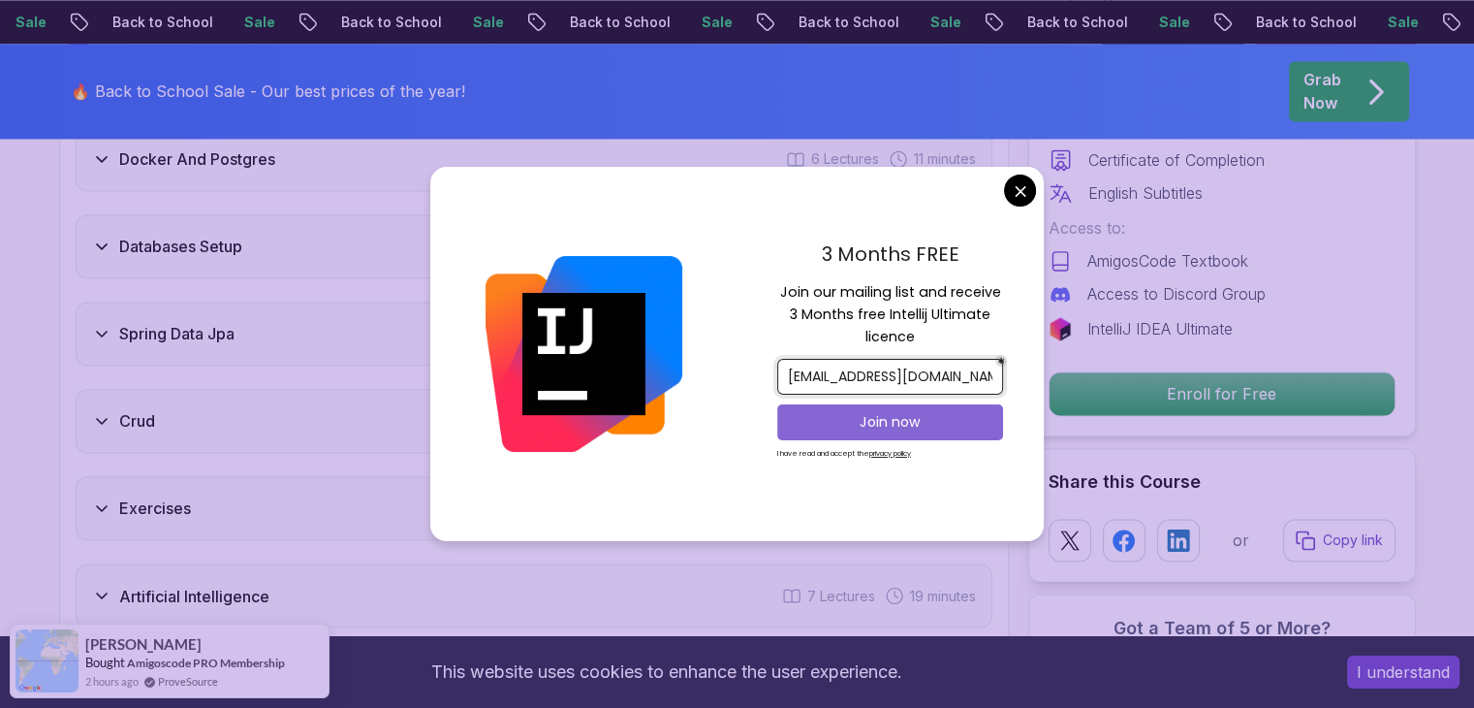
click at [876, 423] on p "Join now" at bounding box center [890, 421] width 183 height 19
